Goal: Information Seeking & Learning: Learn about a topic

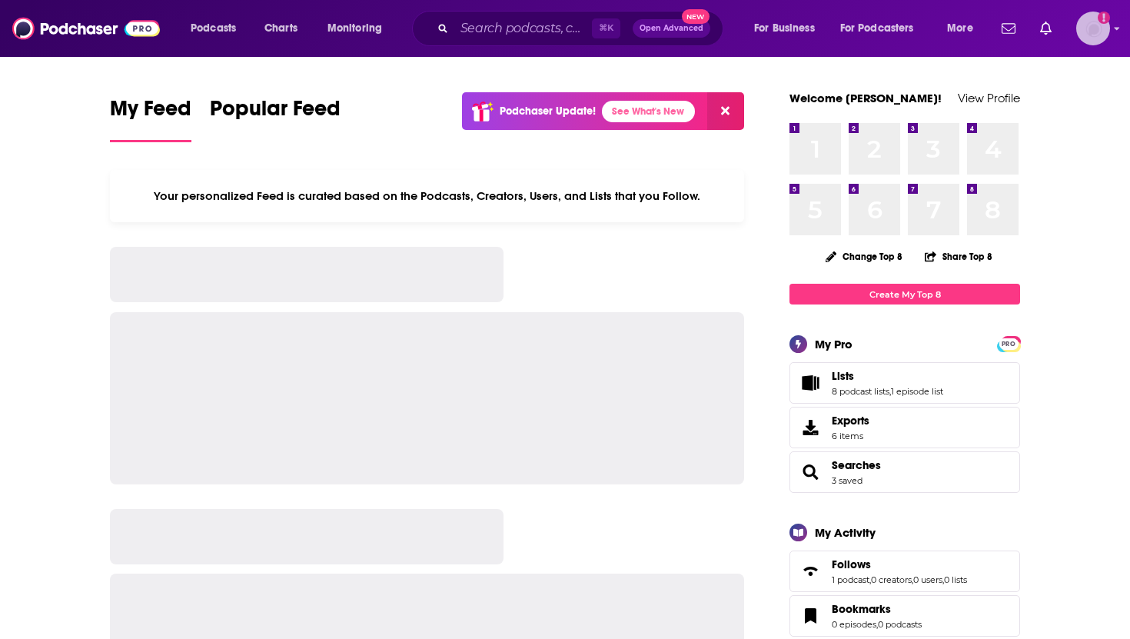
click at [1090, 28] on img "Logged in as SolComms" at bounding box center [1093, 29] width 34 height 34
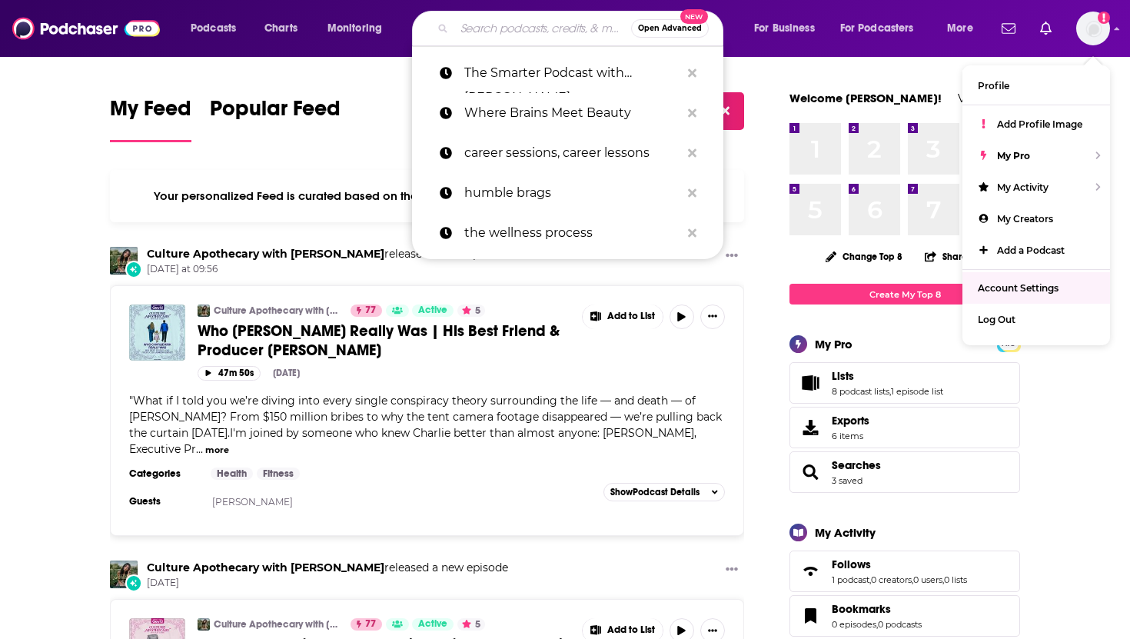
click at [513, 22] on input "Search podcasts, credits, & more..." at bounding box center [542, 28] width 177 height 25
paste input "[URL][DOMAIN_NAME][DEMOGRAPHIC_DATA][PERSON_NAME]"
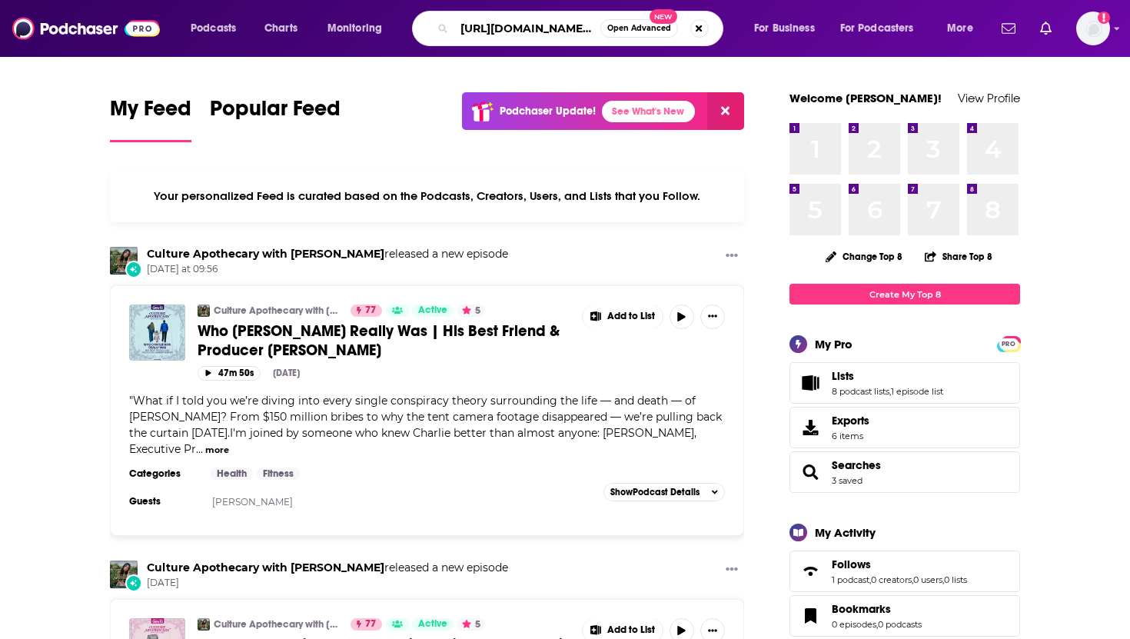
scroll to position [0, 498]
type input "[URL][DOMAIN_NAME][DEMOGRAPHIC_DATA][PERSON_NAME]"
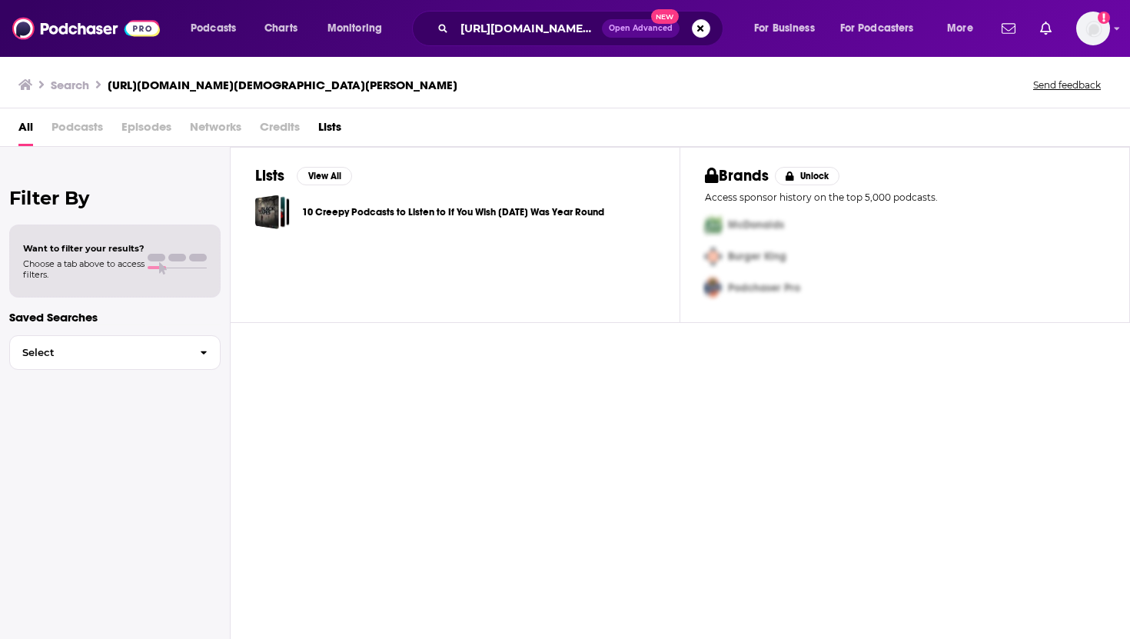
click at [551, 205] on link "10 Creepy Podcasts to Listen to If You Wish [DATE] Was Year Round" at bounding box center [453, 212] width 302 height 17
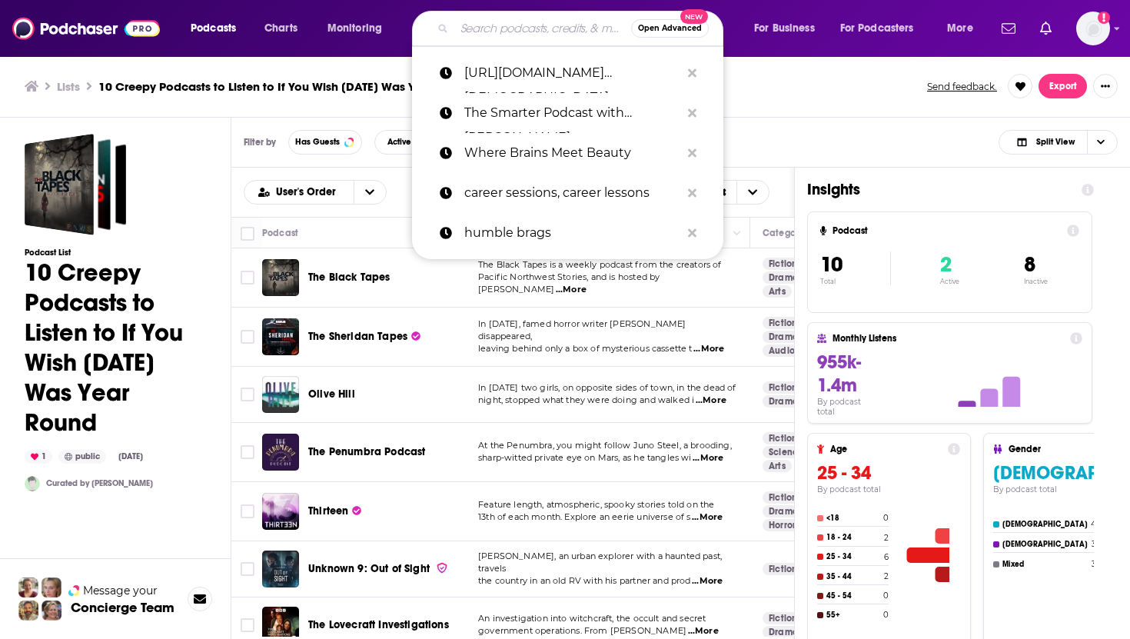
click at [525, 25] on input "Search podcasts, credits, & more..." at bounding box center [542, 28] width 177 height 25
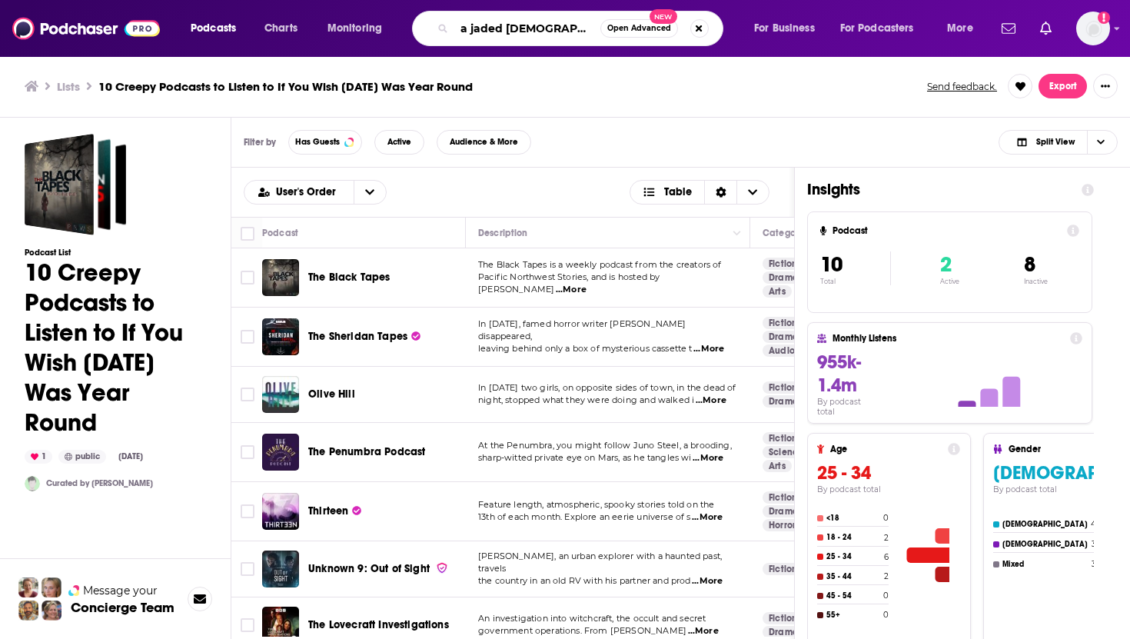
type input "a jaded [DEMOGRAPHIC_DATA]"
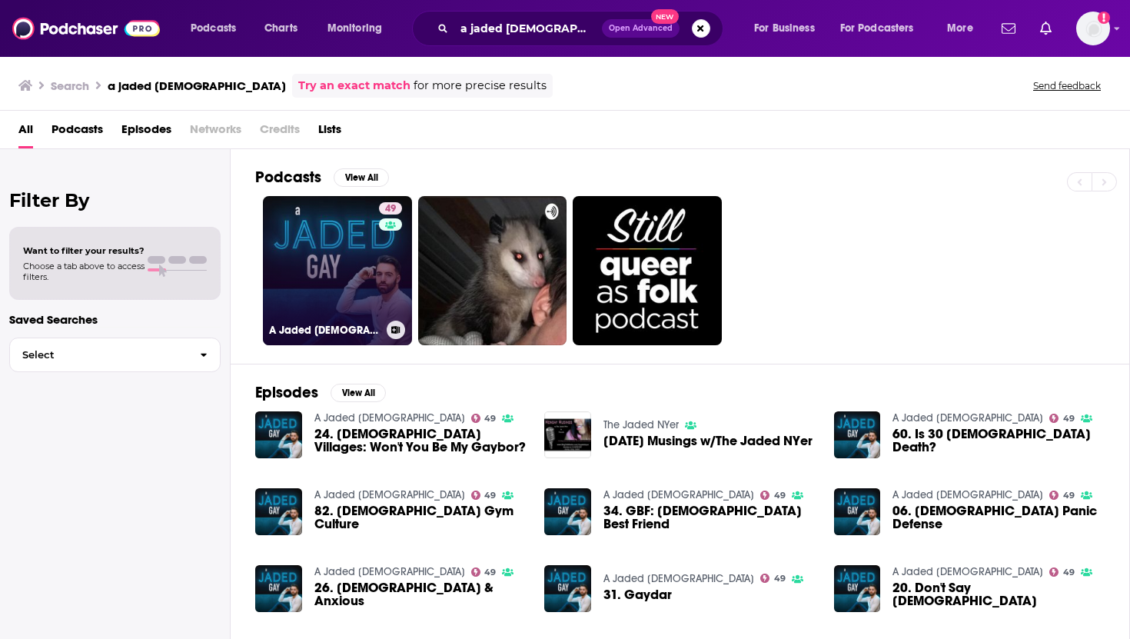
click at [311, 293] on link "49 A Jaded [DEMOGRAPHIC_DATA]" at bounding box center [337, 270] width 149 height 149
